Goal: Transaction & Acquisition: Download file/media

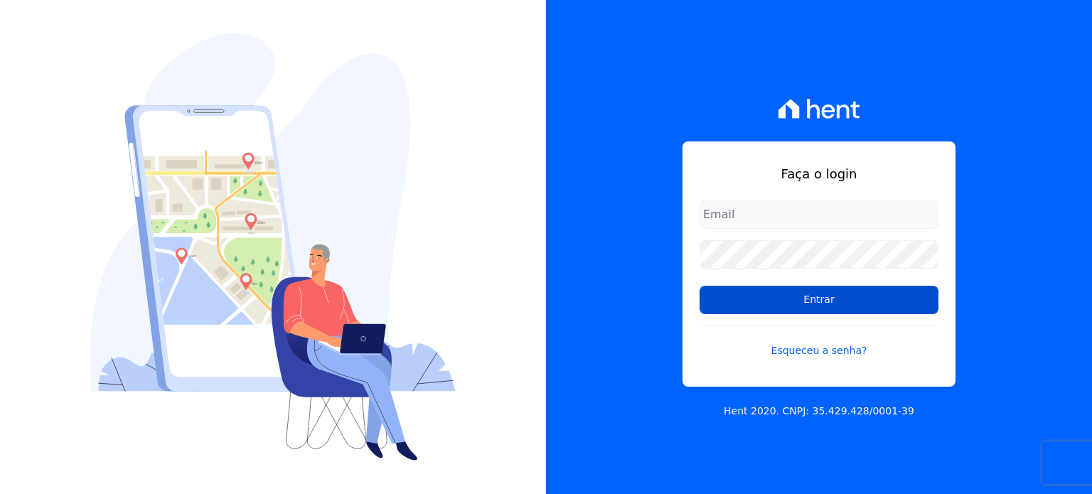
type input "[EMAIL_ADDRESS][PERSON_NAME][DOMAIN_NAME]"
click at [785, 292] on input "Entrar" at bounding box center [818, 300] width 239 height 28
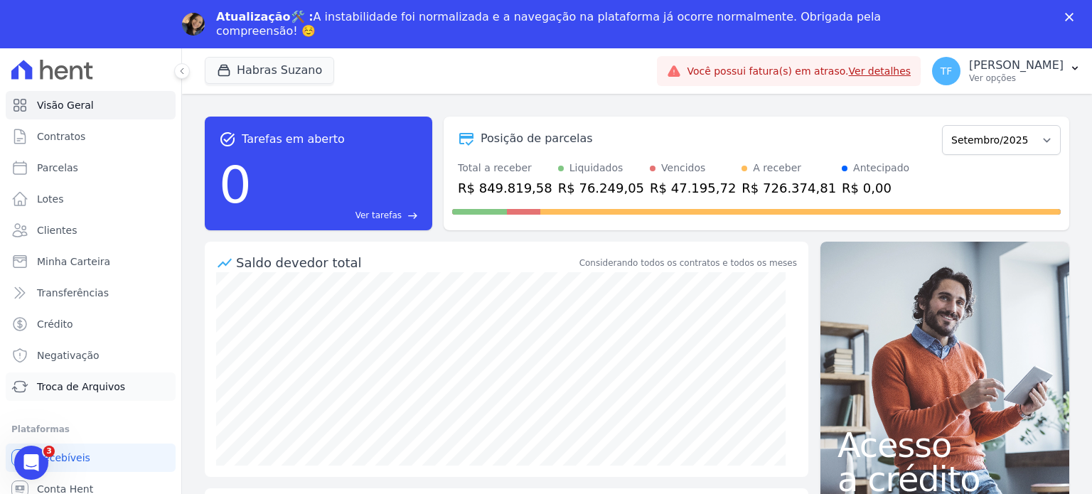
click at [98, 377] on link "Troca de Arquivos" at bounding box center [91, 386] width 170 height 28
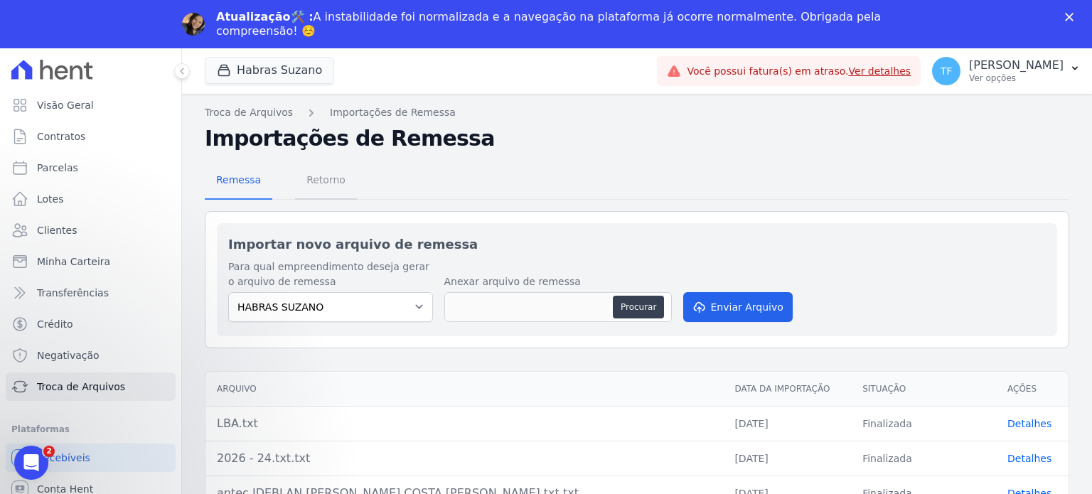
click at [309, 182] on span "Retorno" at bounding box center [326, 180] width 56 height 28
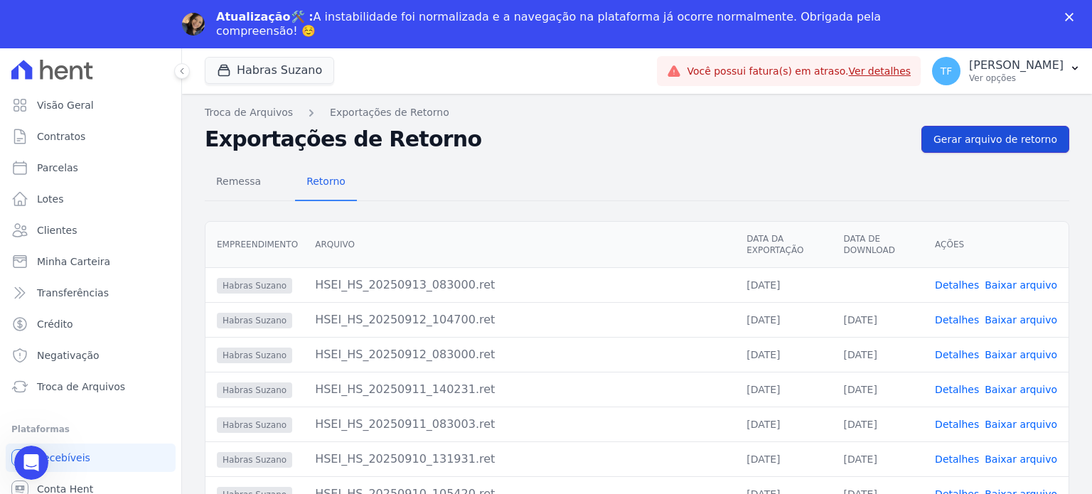
click at [1002, 139] on span "Gerar arquivo de retorno" at bounding box center [995, 139] width 124 height 14
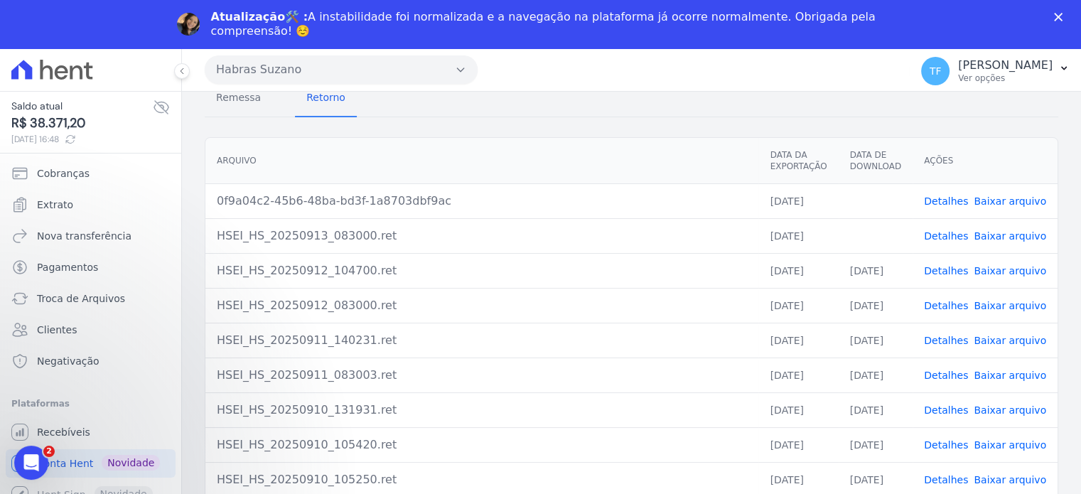
scroll to position [149, 0]
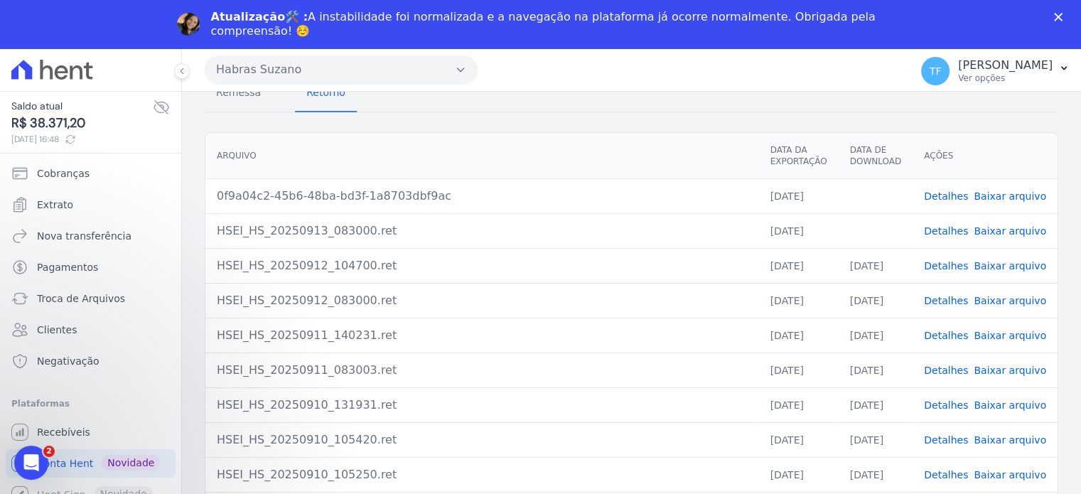
click at [1013, 225] on link "Baixar arquivo" at bounding box center [1010, 230] width 72 height 11
click at [1011, 190] on link "Baixar arquivo" at bounding box center [1010, 195] width 72 height 11
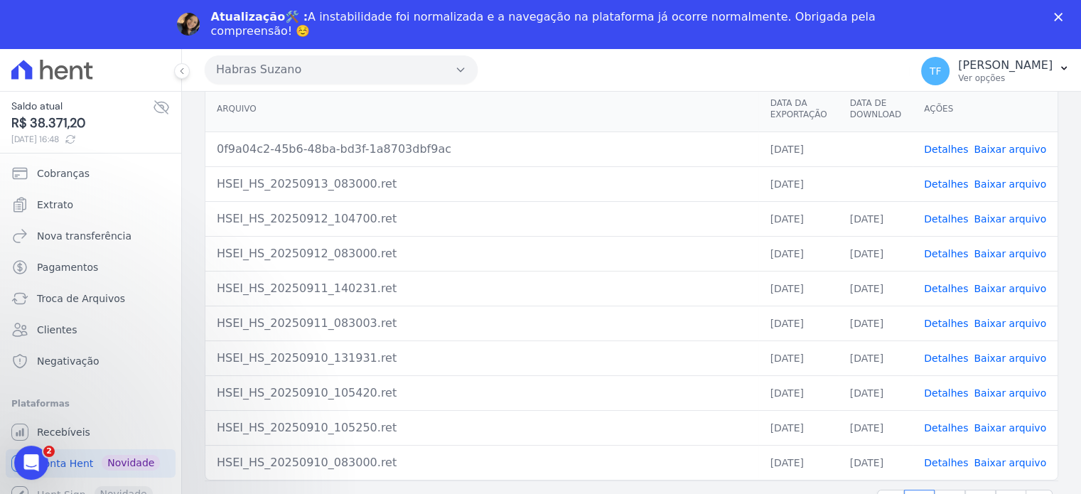
scroll to position [101, 0]
